Goal: Task Accomplishment & Management: Use online tool/utility

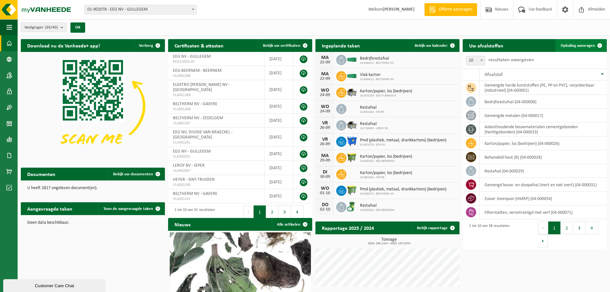
click at [594, 45] on span at bounding box center [599, 45] width 13 height 13
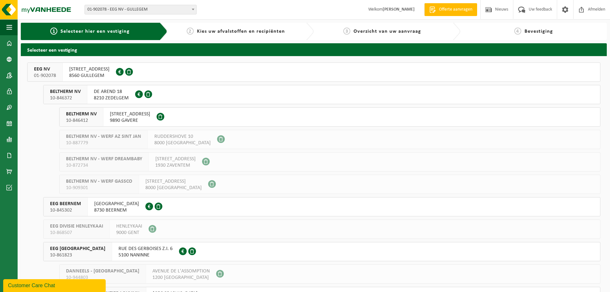
click at [169, 70] on button "EEG NV 01-902078 OOSTLAAN 5 8560 GULLEGEM 0442.891.013" at bounding box center [313, 71] width 573 height 19
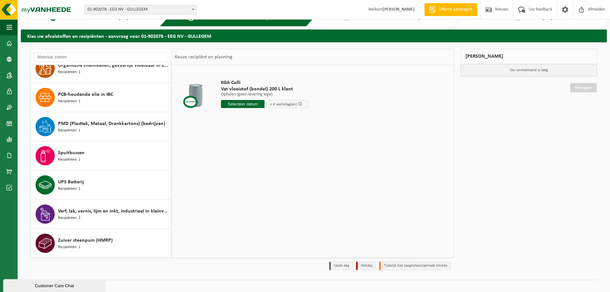
scroll to position [21, 0]
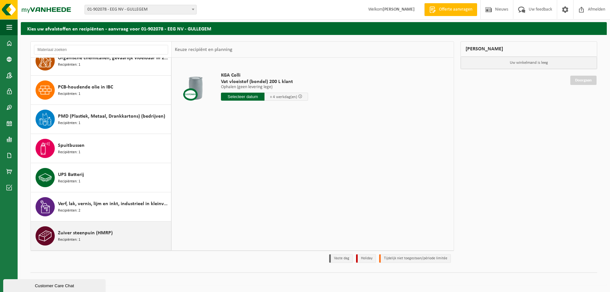
click at [146, 231] on div "Zuiver steenpuin (HMRP) Recipiënten: 1" at bounding box center [113, 235] width 111 height 19
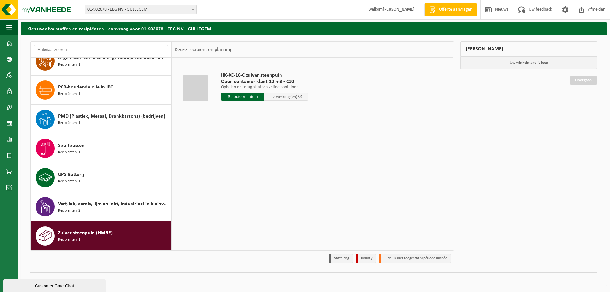
click at [246, 94] on input "text" at bounding box center [243, 97] width 44 height 8
click at [240, 163] on div "23" at bounding box center [237, 163] width 11 height 10
type input "Van 2025-09-23"
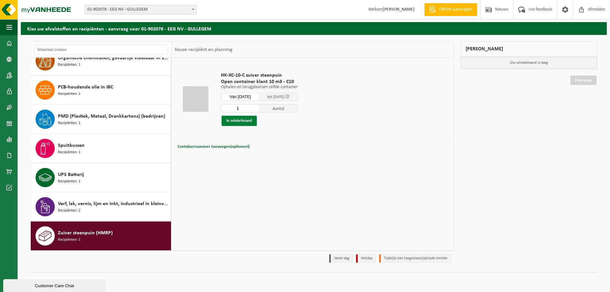
click at [245, 119] on button "In winkelmand" at bounding box center [239, 121] width 35 height 10
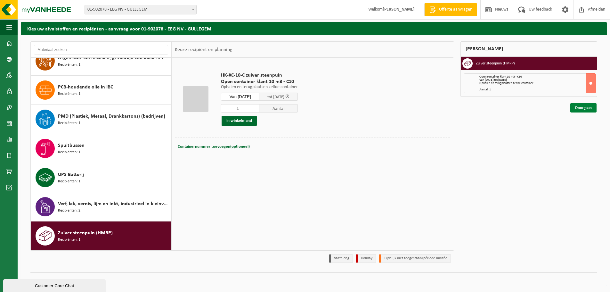
click at [584, 107] on link "Doorgaan" at bounding box center [583, 107] width 26 height 9
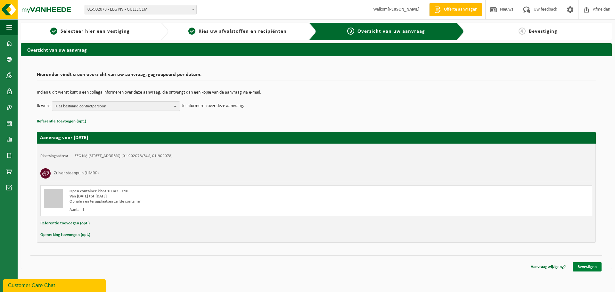
click at [592, 266] on link "Bevestigen" at bounding box center [586, 266] width 29 height 9
